Goal: Transaction & Acquisition: Purchase product/service

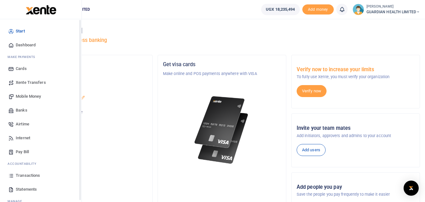
click at [34, 95] on span "Mobile Money" at bounding box center [28, 96] width 25 height 6
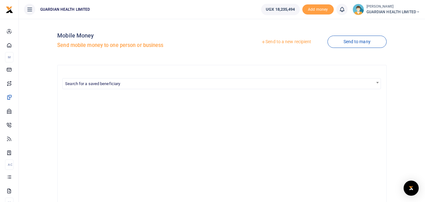
click at [294, 41] on link "Send to a new recipient" at bounding box center [286, 41] width 82 height 11
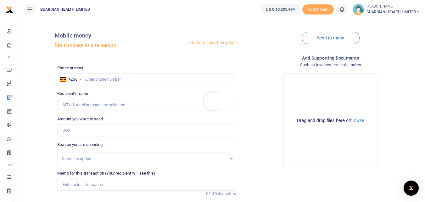
click at [110, 77] on div at bounding box center [212, 101] width 425 height 202
click at [110, 80] on input "text" at bounding box center [146, 79] width 179 height 12
type input "773375465"
type input "[PERSON_NAME]"
type input "773375465"
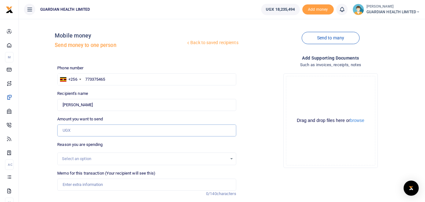
click at [107, 128] on input "Amount you want to send" at bounding box center [146, 130] width 179 height 12
click at [95, 185] on input "Memo for this transaction (Your recipient will see this)" at bounding box center [146, 184] width 179 height 12
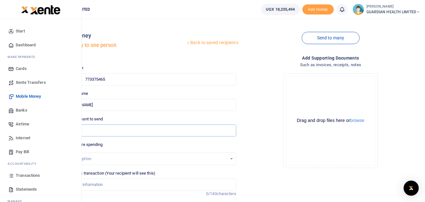
drag, startPoint x: 83, startPoint y: 131, endPoint x: 15, endPoint y: 118, distance: 69.2
click at [15, 118] on body "Start Dashboard M ake Payments Cards Xente Transfers Mobile Money Banks Airtime…" at bounding box center [212, 136] width 425 height 272
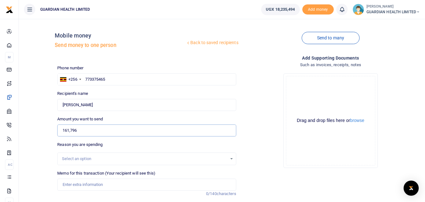
type input "161,796"
click at [95, 183] on input "Memo for this transaction (Your recipient will see this)" at bounding box center [146, 184] width 179 height 12
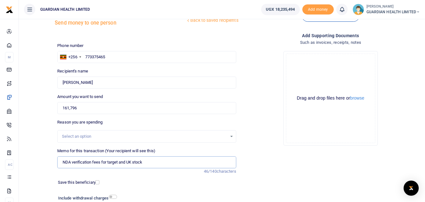
scroll to position [63, 0]
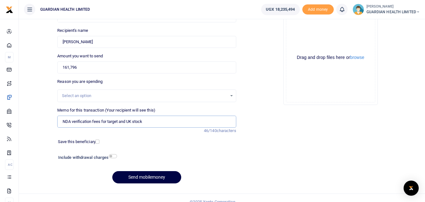
type input "NDA verification fees for target and UK stock"
click at [97, 141] on input "checkbox" at bounding box center [97, 141] width 4 height 4
checkbox input "true"
click at [114, 155] on input "checkbox" at bounding box center [113, 156] width 8 height 4
checkbox input "true"
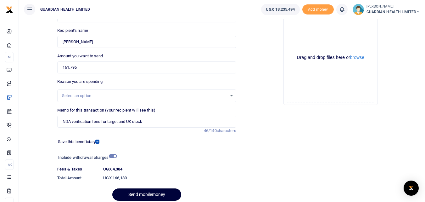
click at [140, 193] on button "Send mobilemoney" at bounding box center [146, 194] width 69 height 12
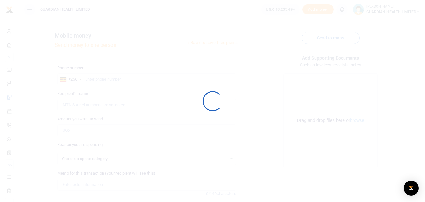
select select
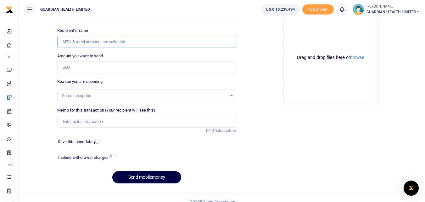
click at [104, 42] on input "Recipient's name" at bounding box center [146, 42] width 179 height 12
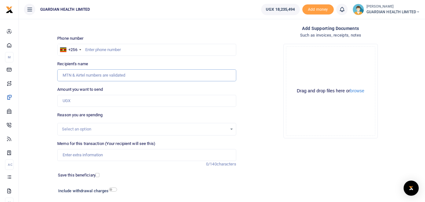
scroll to position [0, 0]
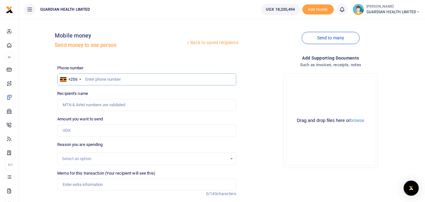
click at [111, 78] on input "text" at bounding box center [146, 79] width 179 height 12
click at [111, 77] on input "text" at bounding box center [146, 79] width 179 height 12
type input "788093307"
type input "[PERSON_NAME]"
type input "788093307"
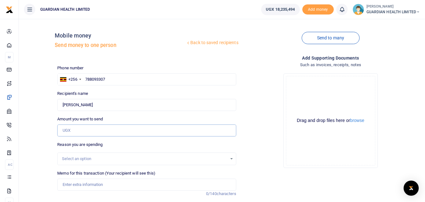
click at [69, 129] on input "Amount you want to send" at bounding box center [146, 130] width 179 height 12
type input "70,000"
click at [80, 181] on input "Memo for this transaction (Your recipient will see this)" at bounding box center [146, 184] width 179 height 12
click at [123, 186] on input "Facilitation to [PERSON_NAME]" at bounding box center [146, 184] width 179 height 12
click at [147, 184] on input "Facilitation to [PERSON_NAME]" at bounding box center [146, 184] width 179 height 12
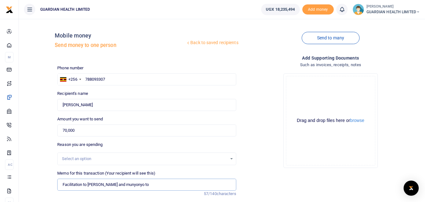
click at [115, 183] on input "Facilitation to [PERSON_NAME] and munyonyo to" at bounding box center [146, 184] width 179 height 12
click at [181, 185] on input "Facilitation to [PERSON_NAME] 2 Kabalagala and munyonyo to" at bounding box center [146, 184] width 179 height 12
click at [230, 184] on input "Facilitation to [PERSON_NAME] 2 Kabalagala and munyonyo to train the RH on how …" at bounding box center [146, 184] width 179 height 12
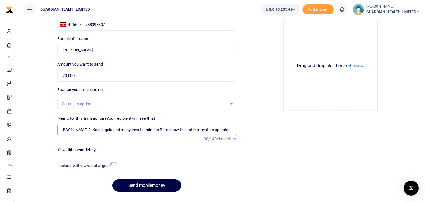
scroll to position [63, 0]
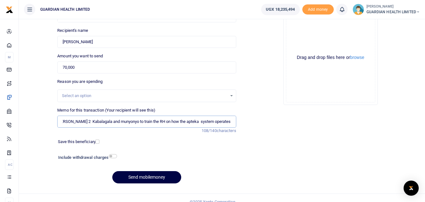
type input "Facilitation to [PERSON_NAME] 2 Kabalagala and munyonyo to train the RH on how …"
click at [98, 141] on input "checkbox" at bounding box center [97, 141] width 4 height 4
checkbox input "true"
click at [113, 156] on input "checkbox" at bounding box center [113, 156] width 8 height 4
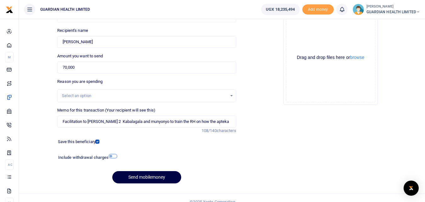
checkbox input "true"
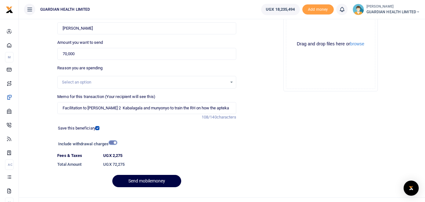
scroll to position [88, 0]
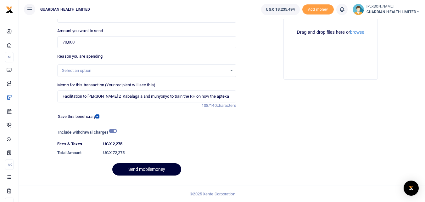
click at [144, 170] on button "Send mobilemoney" at bounding box center [146, 169] width 69 height 12
